Goal: Task Accomplishment & Management: Manage account settings

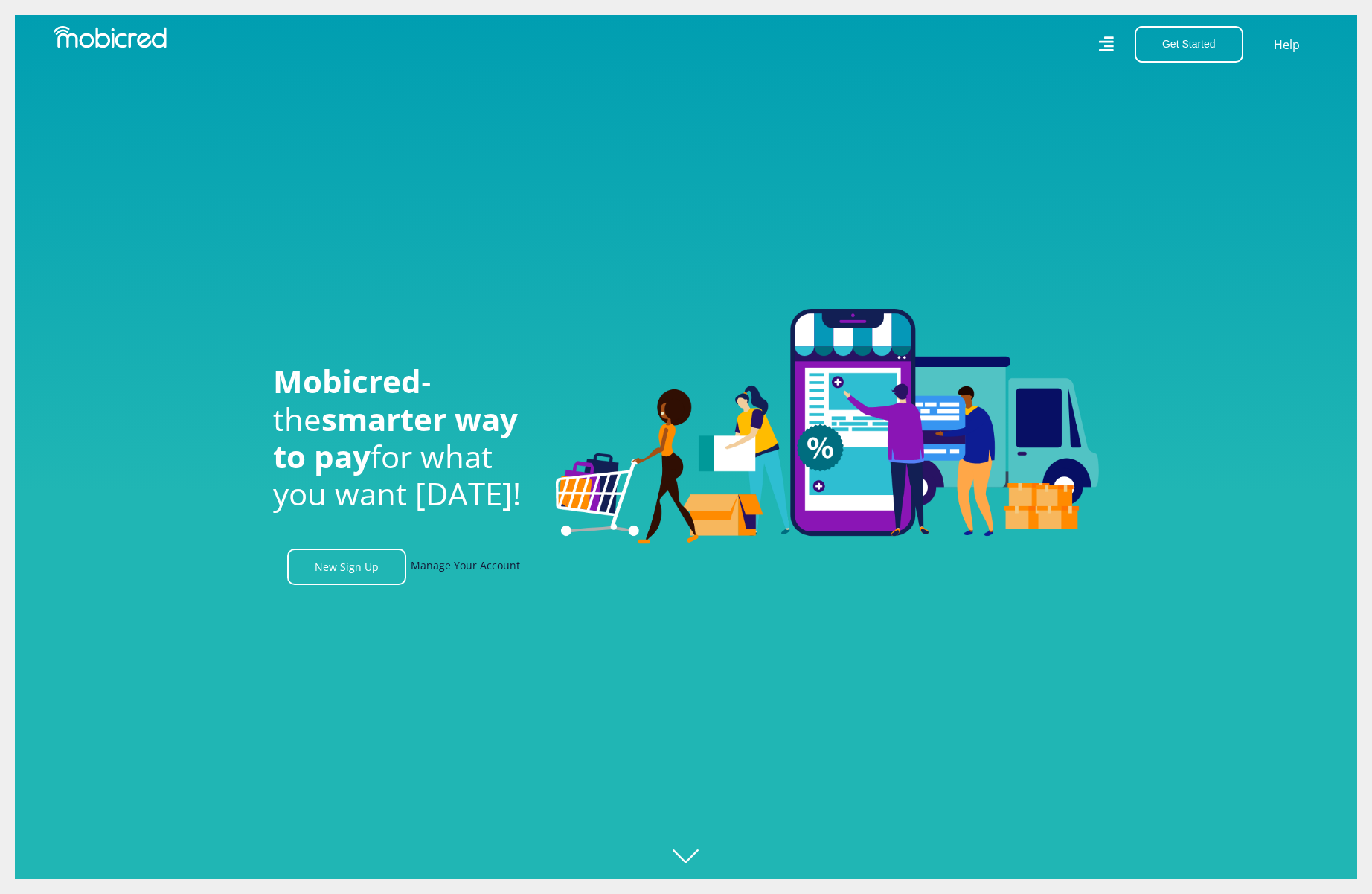
scroll to position [0, 1060]
click at [478, 572] on link "Manage Your Account" at bounding box center [466, 566] width 109 height 37
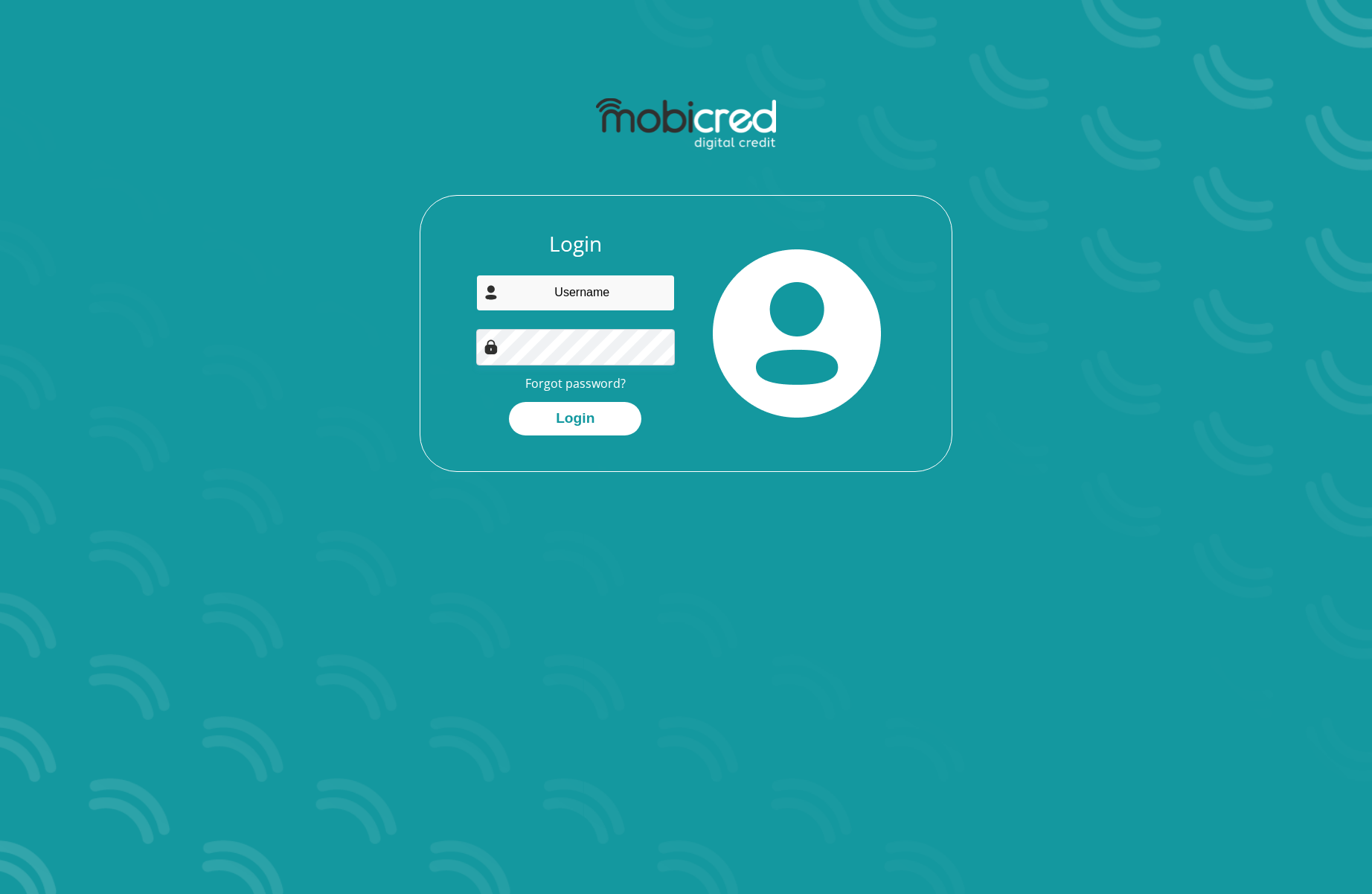
click at [591, 291] on input "email" at bounding box center [576, 293] width 200 height 37
type input "enoptic81@gmail.com"
click at [509, 402] on button "Login" at bounding box center [575, 418] width 132 height 33
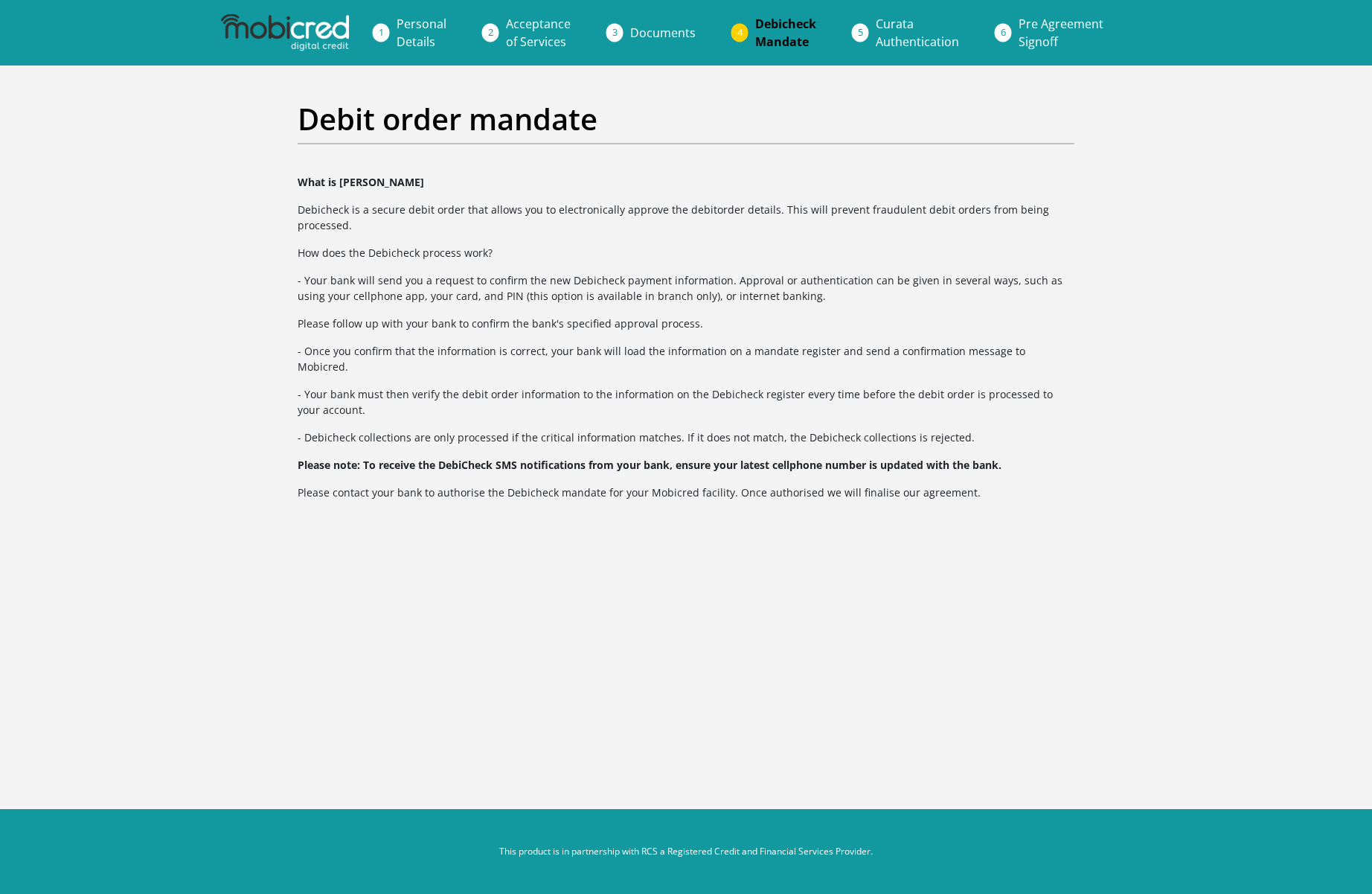
click at [651, 32] on span "Documents" at bounding box center [663, 32] width 66 height 16
click at [651, 32] on span "Documents" at bounding box center [663, 32] width 66 height 16
